Goal: Find specific page/section: Find specific page/section

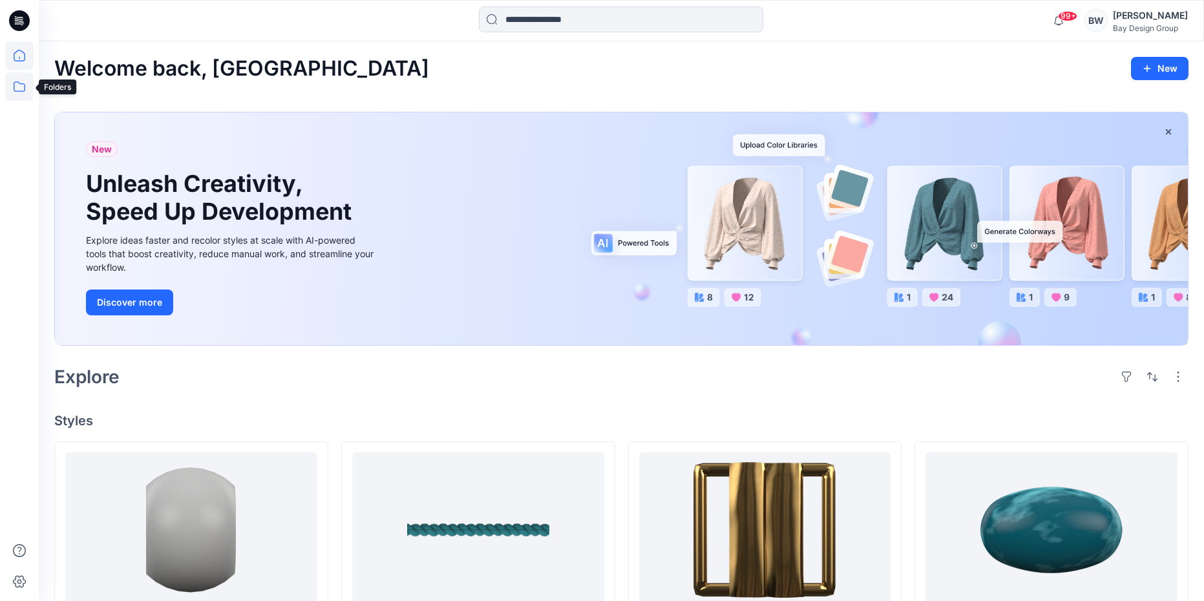
drag, startPoint x: 21, startPoint y: 86, endPoint x: 28, endPoint y: 88, distance: 8.0
click at [21, 86] on icon at bounding box center [19, 86] width 28 height 28
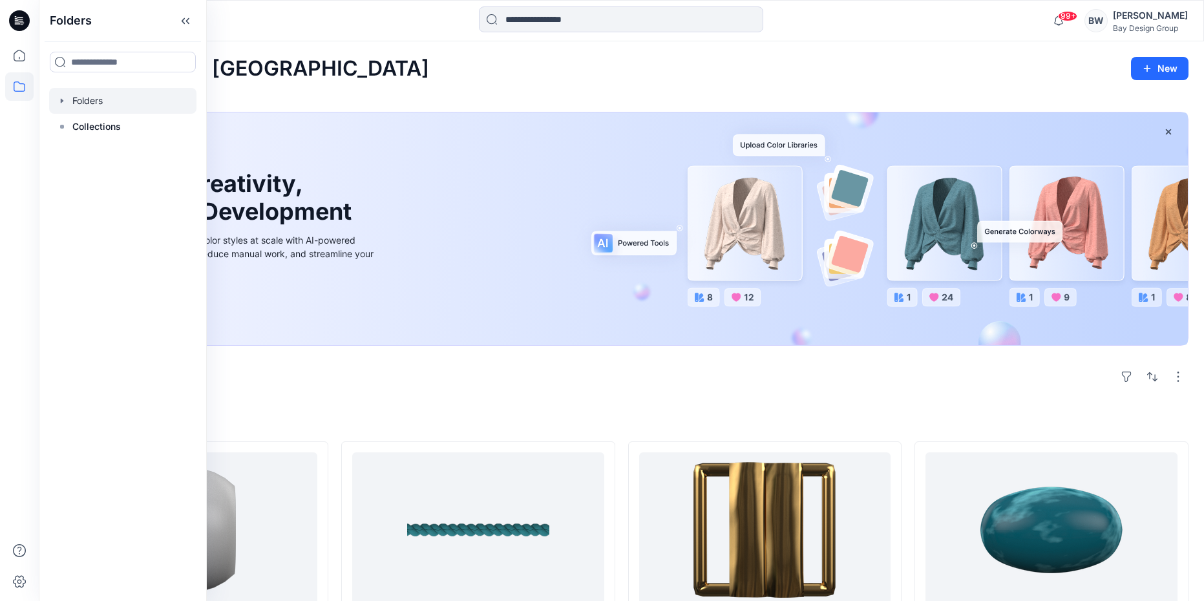
click at [92, 101] on div at bounding box center [122, 101] width 147 height 26
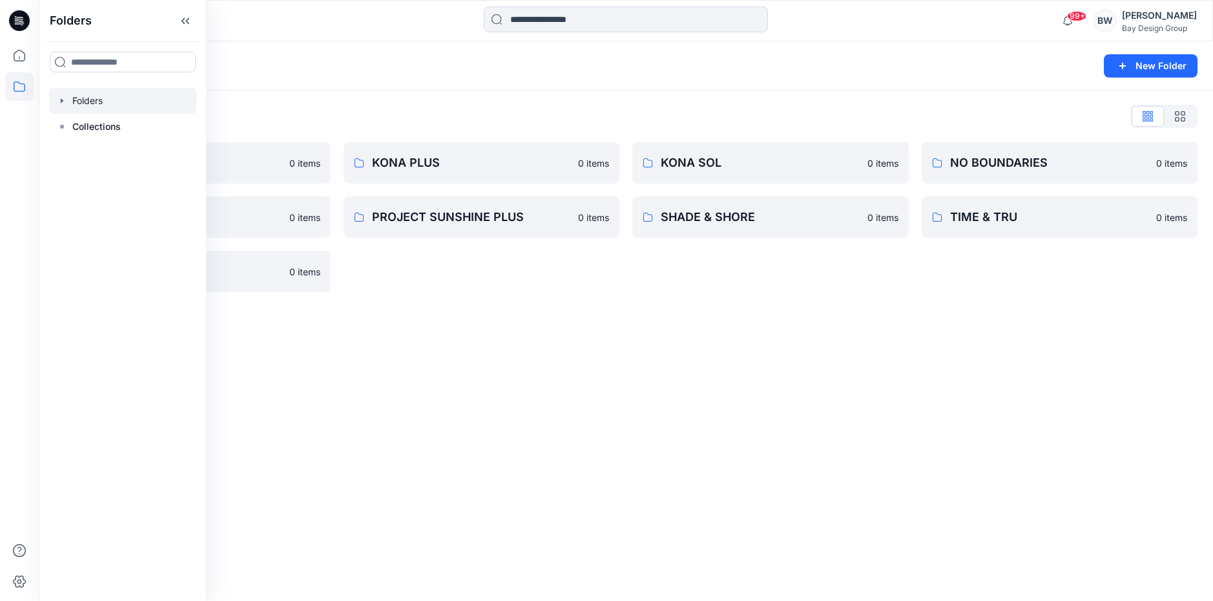
click at [314, 92] on div "Folders List DIGITAL ASSETS 0 items PROJECT SUNSHINE 0 items WILD FABLE 0 items…" at bounding box center [626, 198] width 1175 height 217
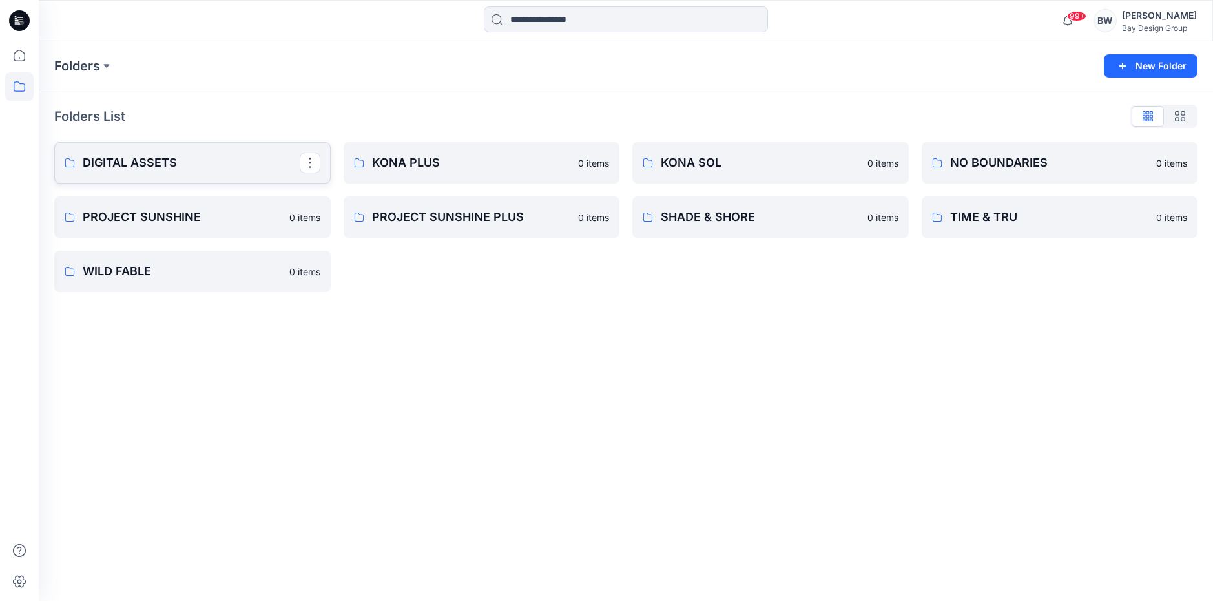
click at [212, 152] on link "DIGITAL ASSETS" at bounding box center [192, 162] width 277 height 41
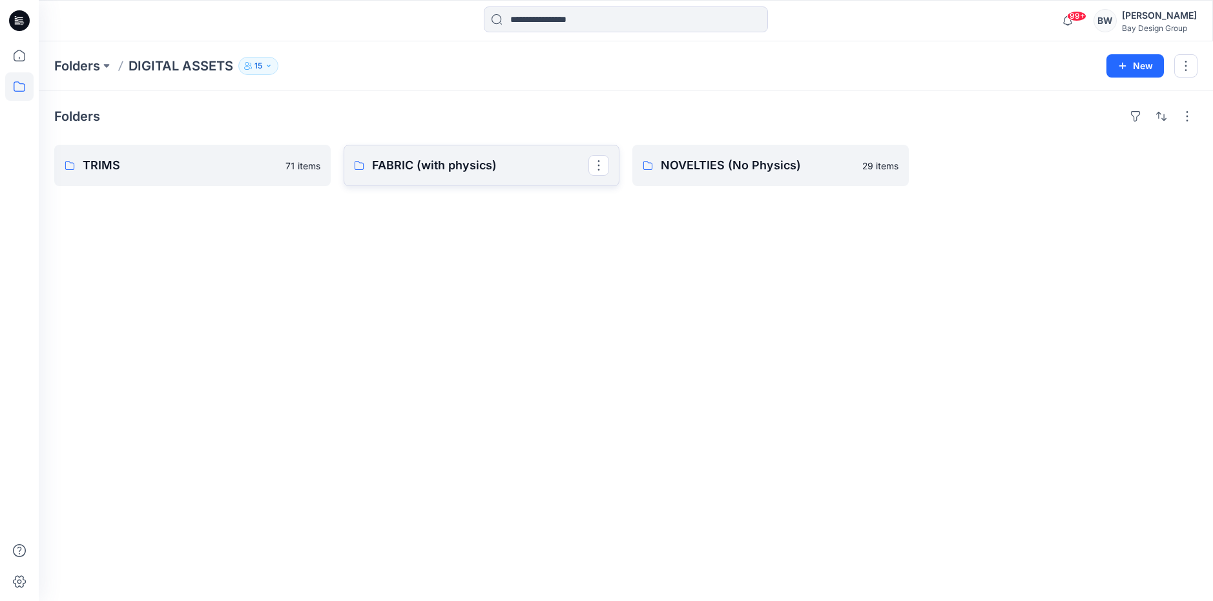
click at [477, 165] on p "FABRIC (with physics)" at bounding box center [480, 165] width 217 height 18
click at [694, 184] on link "NOVELTIES (No Physics)" at bounding box center [771, 165] width 277 height 41
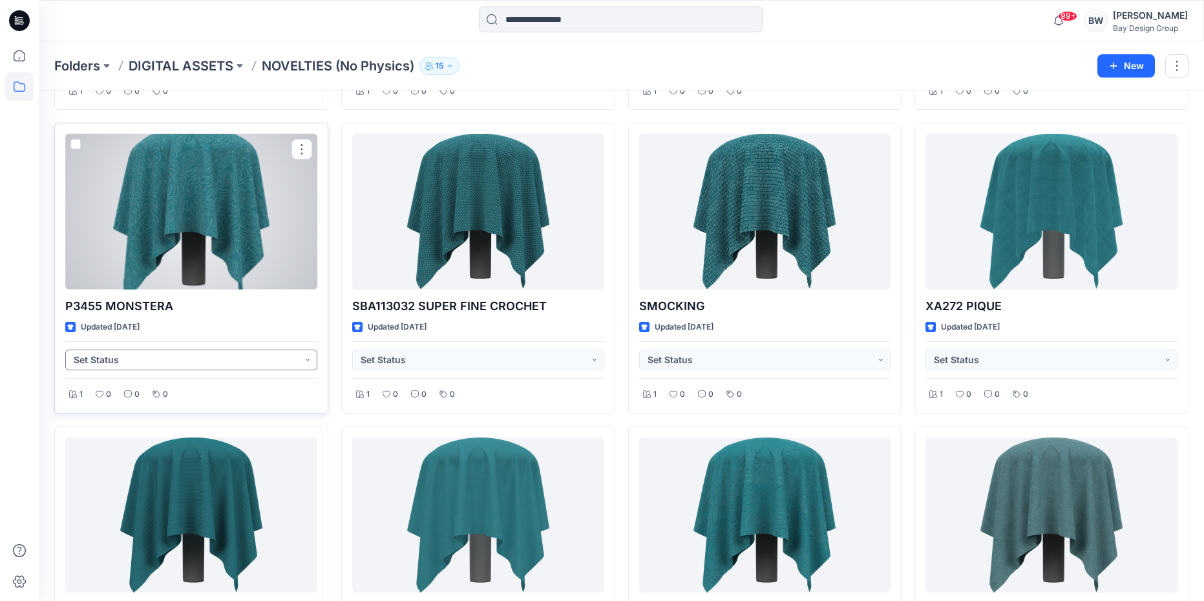
scroll to position [955, 0]
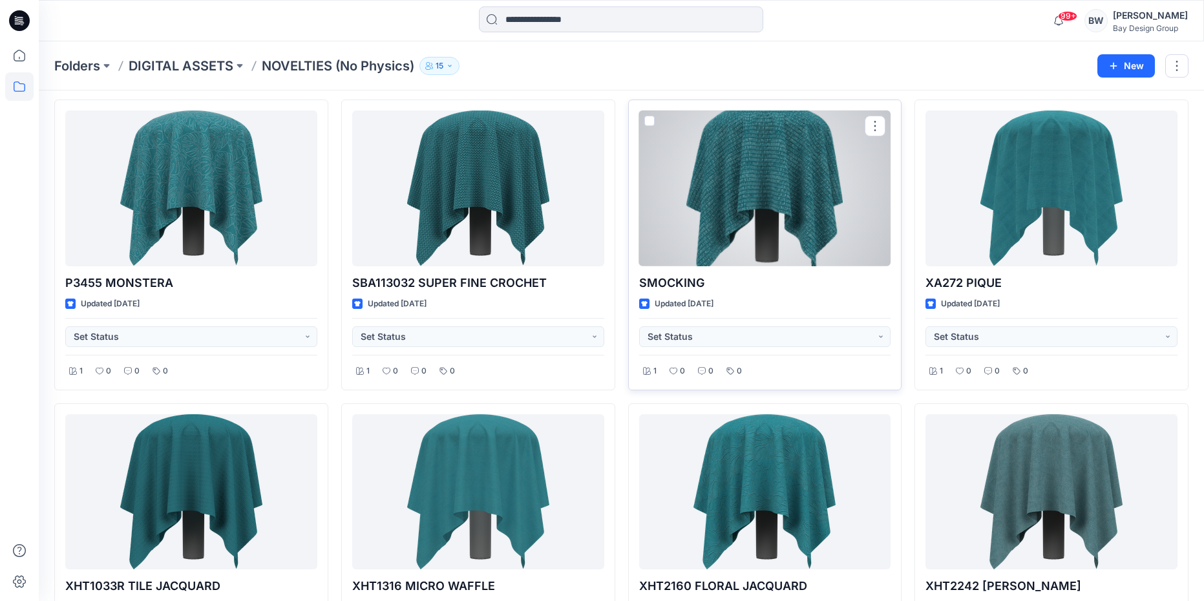
click at [786, 159] on div at bounding box center [765, 187] width 252 height 155
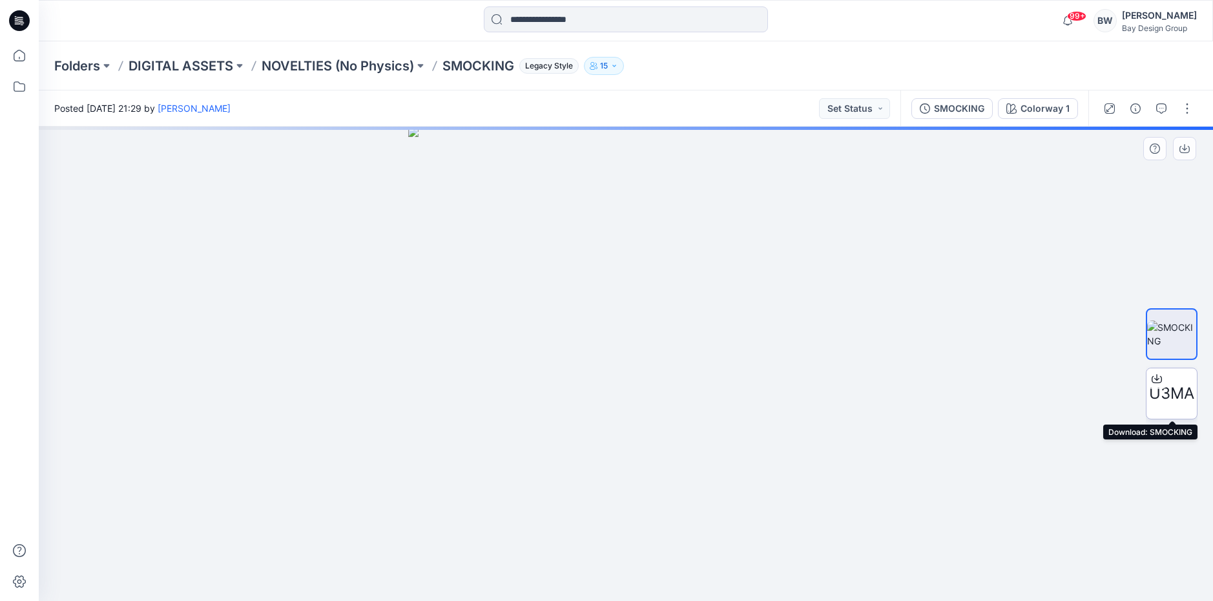
click at [1154, 377] on icon at bounding box center [1157, 378] width 10 height 10
